Goal: Transaction & Acquisition: Purchase product/service

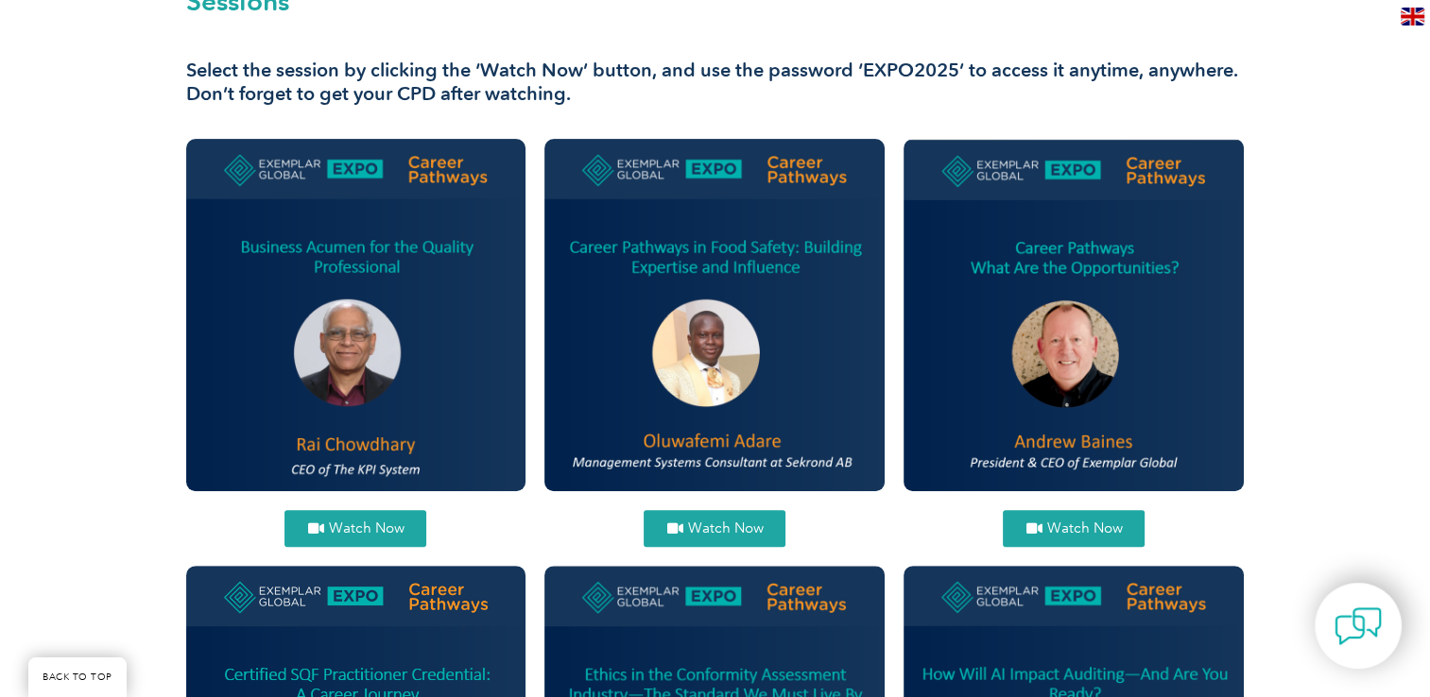
scroll to position [610, 0]
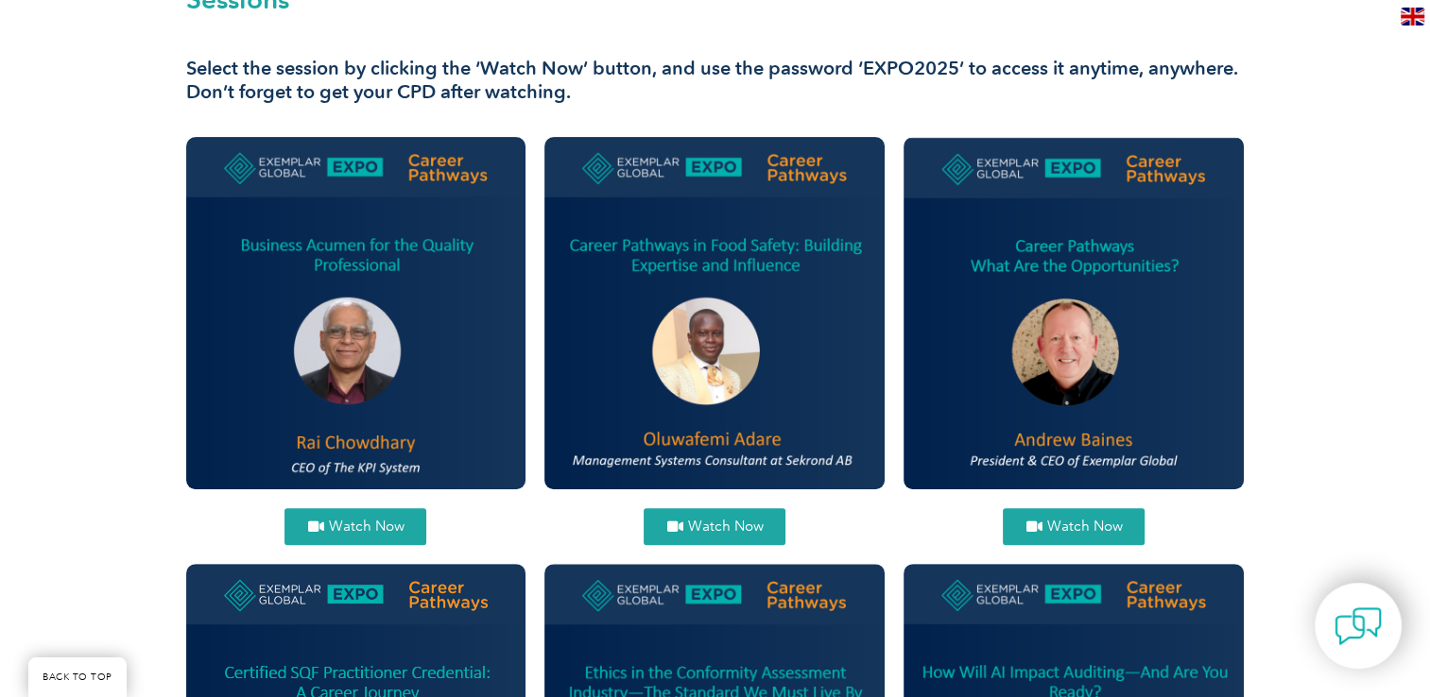
click at [1079, 523] on span "Watch Now" at bounding box center [1084, 527] width 76 height 14
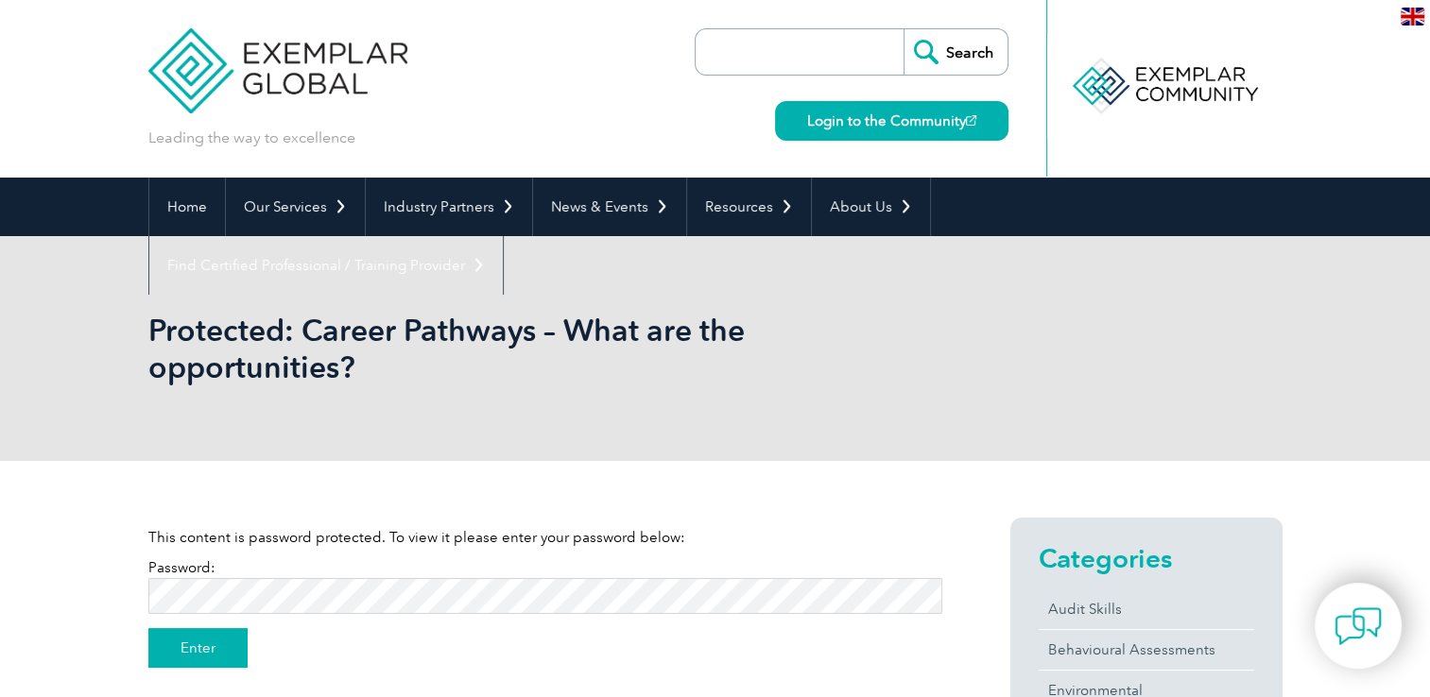
click at [208, 640] on input "Enter" at bounding box center [197, 648] width 99 height 40
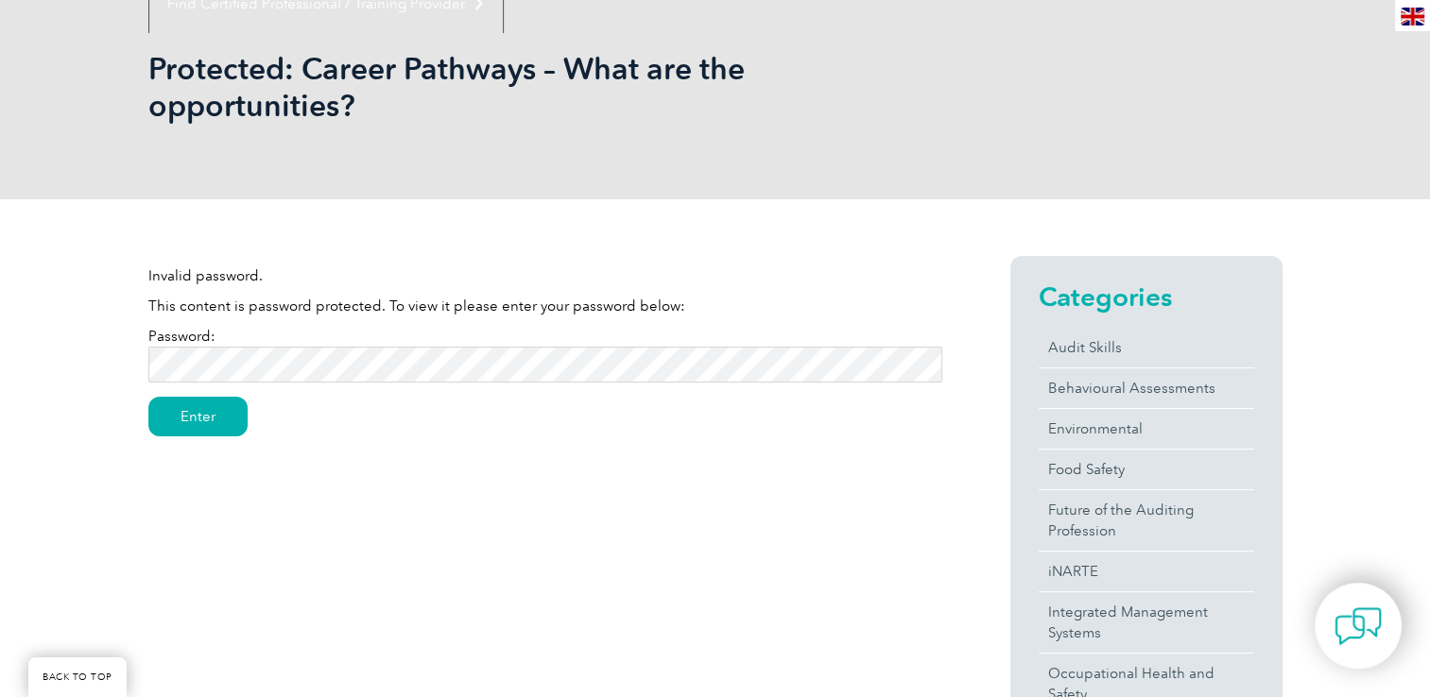
scroll to position [258, 0]
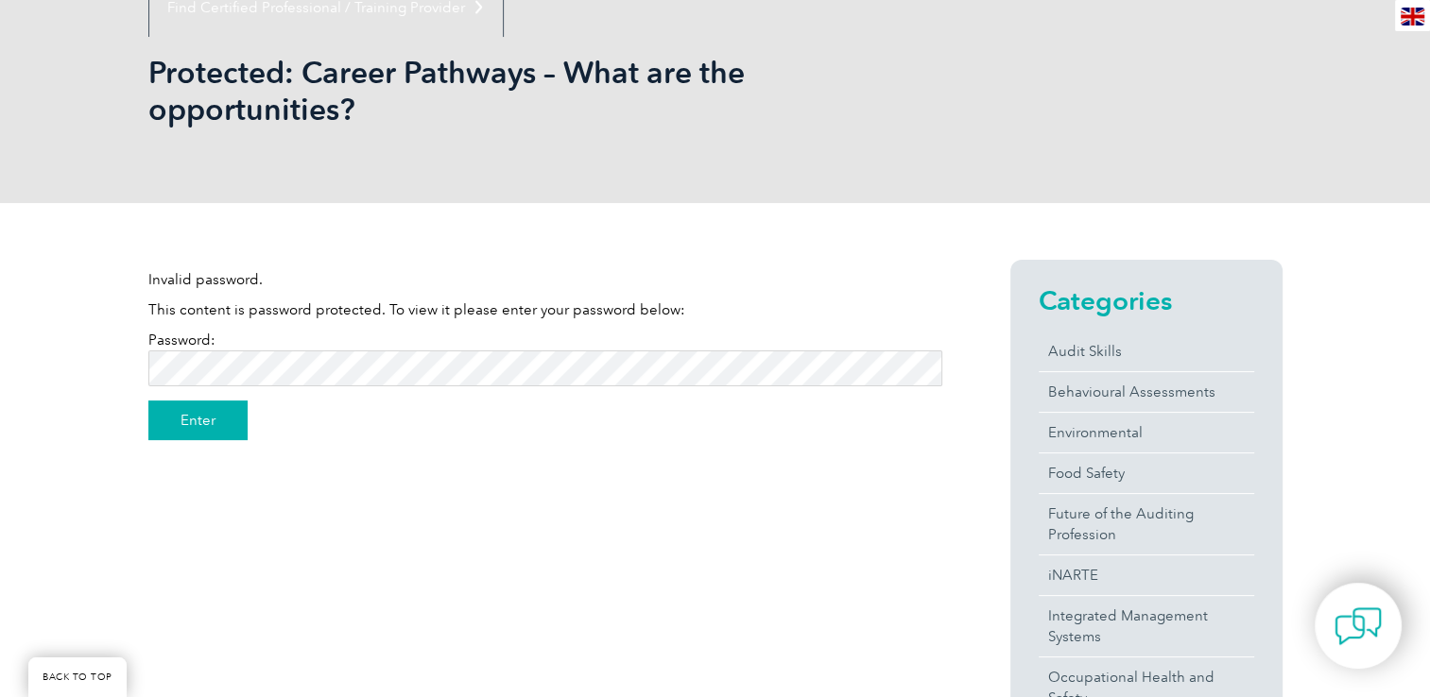
click at [200, 425] on input "Enter" at bounding box center [197, 421] width 99 height 40
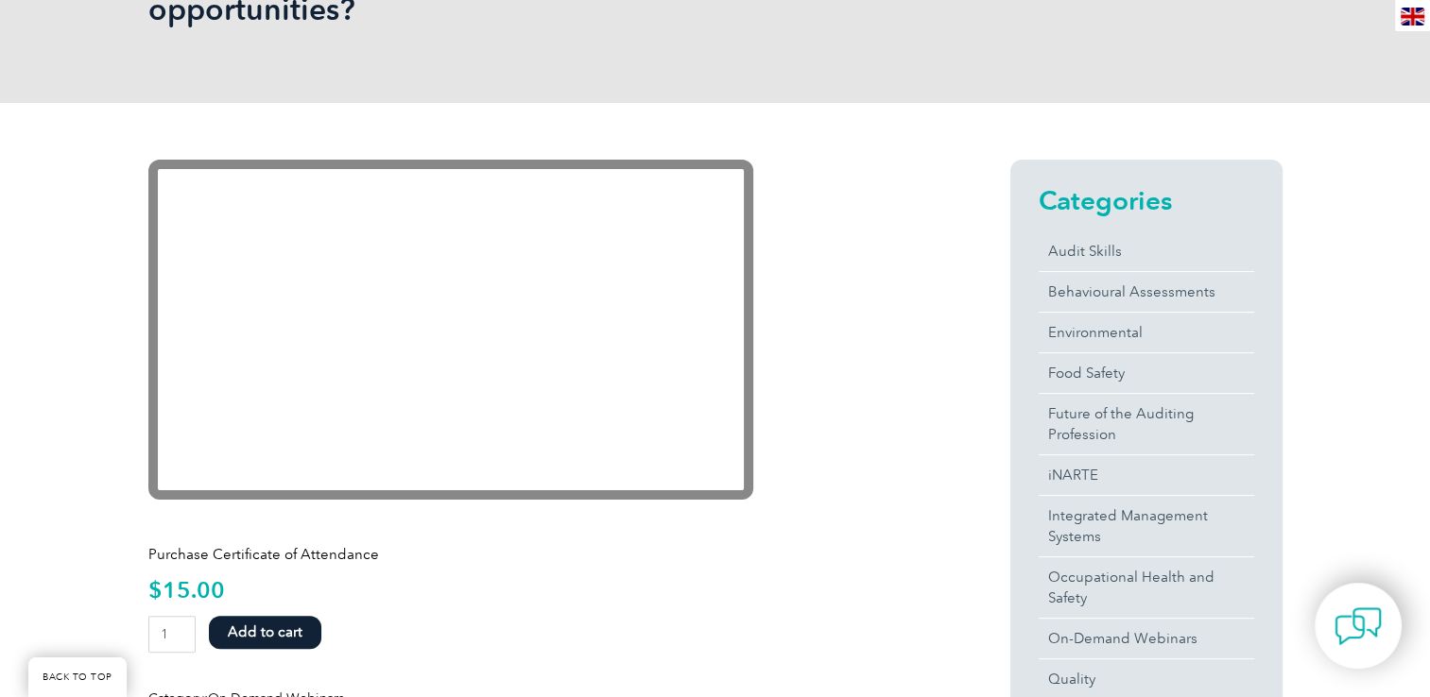
scroll to position [340, 0]
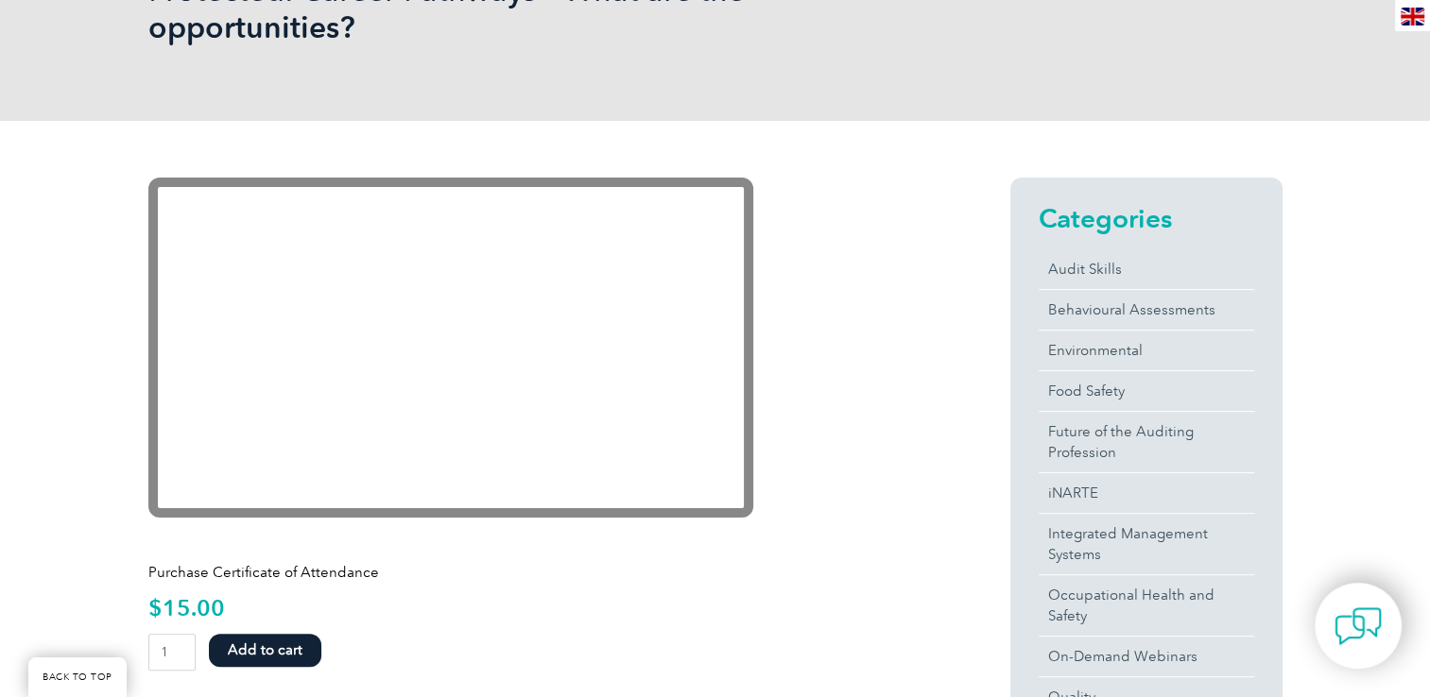
click at [265, 650] on button "Add to cart" at bounding box center [265, 650] width 112 height 33
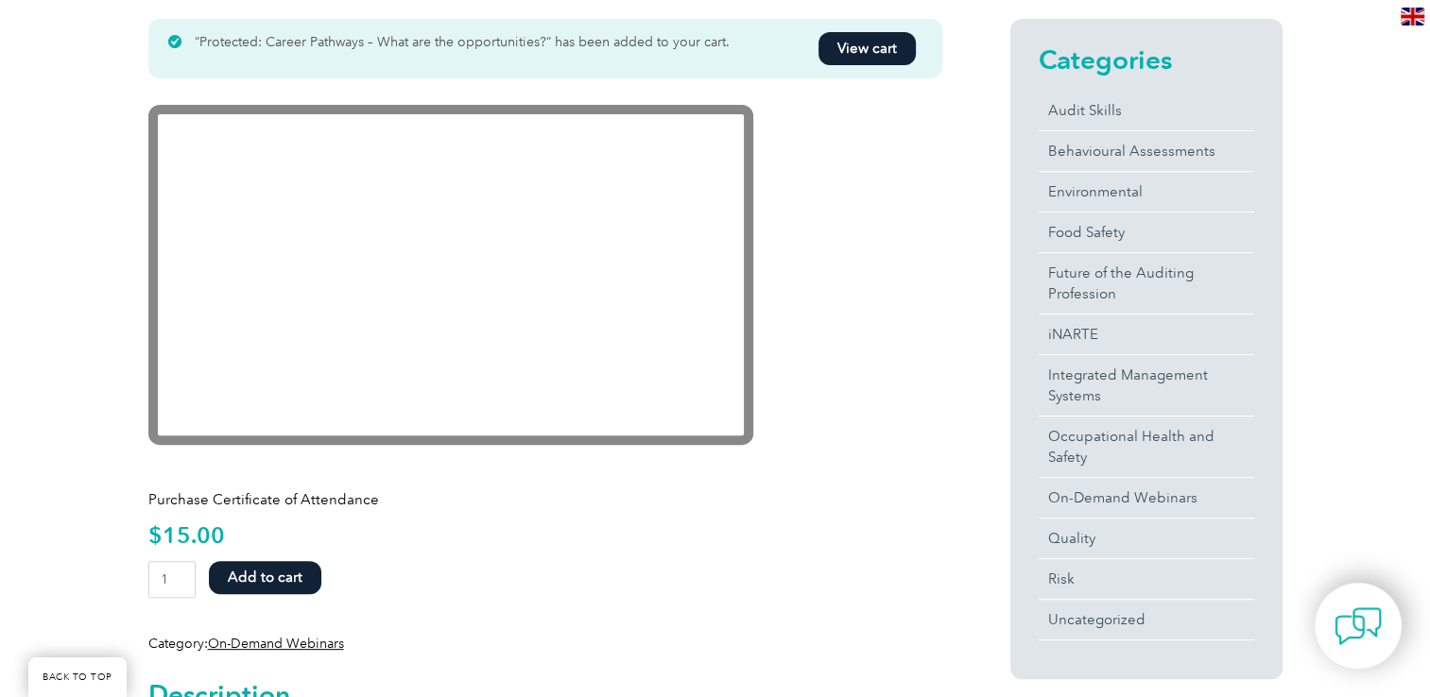
scroll to position [491, 0]
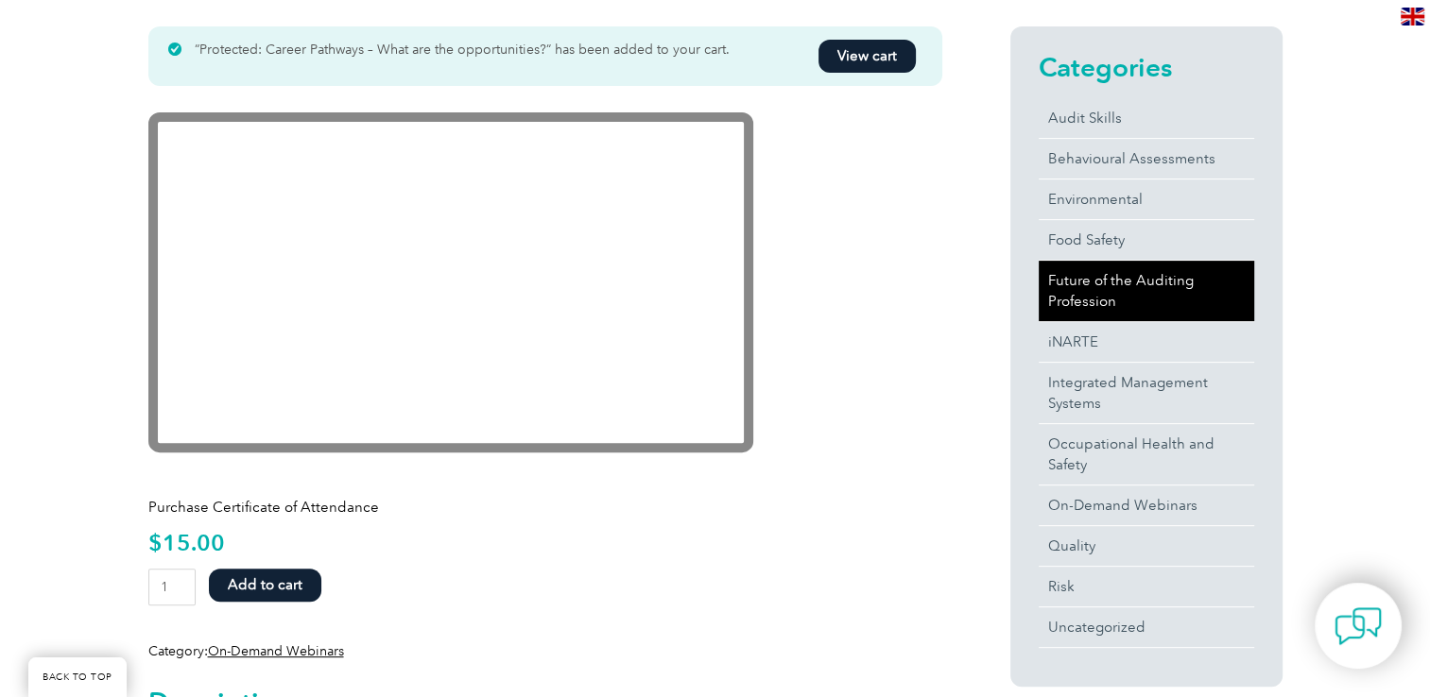
click at [1107, 298] on link "Future of the Auditing Profession" at bounding box center [1146, 291] width 215 height 60
